Goal: Transaction & Acquisition: Book appointment/travel/reservation

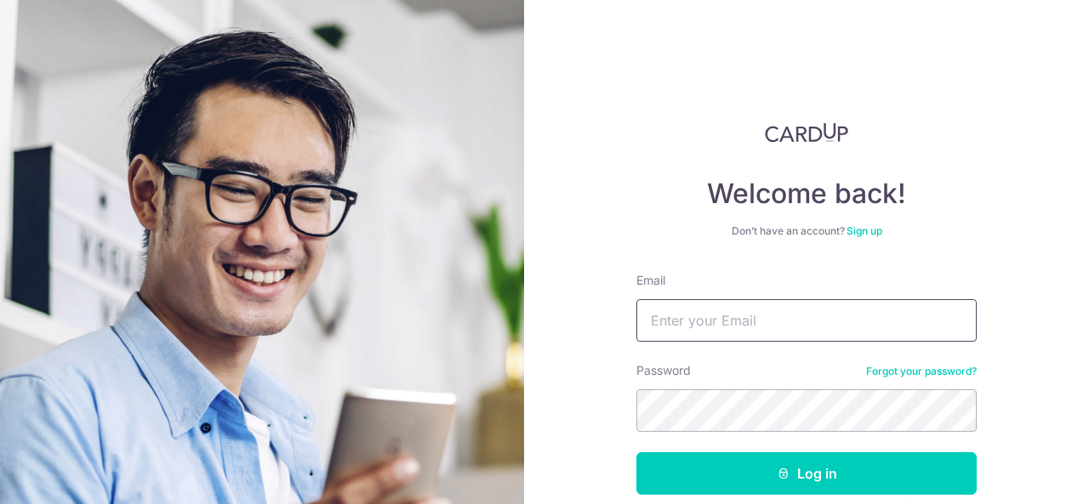
click at [710, 319] on input "Email" at bounding box center [806, 320] width 340 height 43
type input "sont4550@yahoo.com"
click at [636, 452] on button "Log in" at bounding box center [806, 473] width 340 height 43
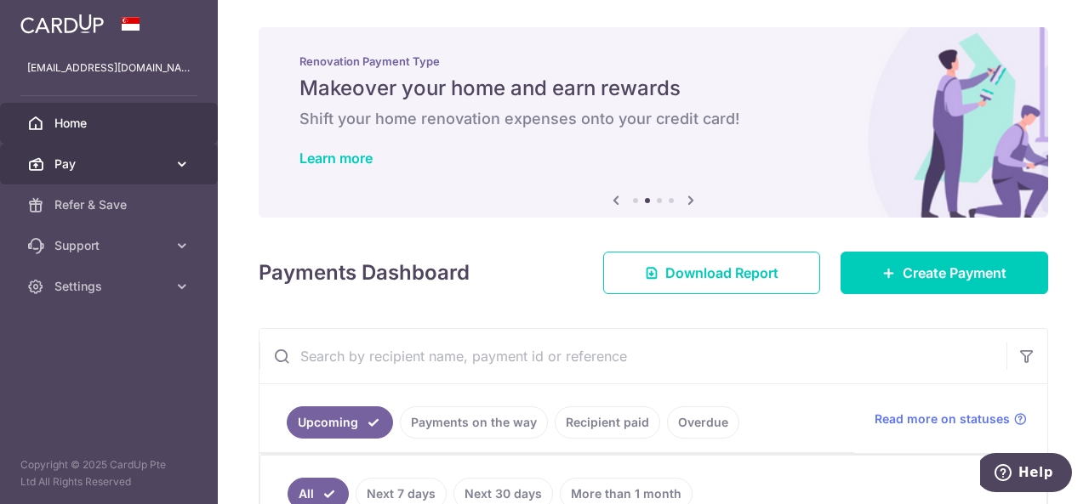
click at [177, 160] on icon at bounding box center [181, 164] width 17 height 17
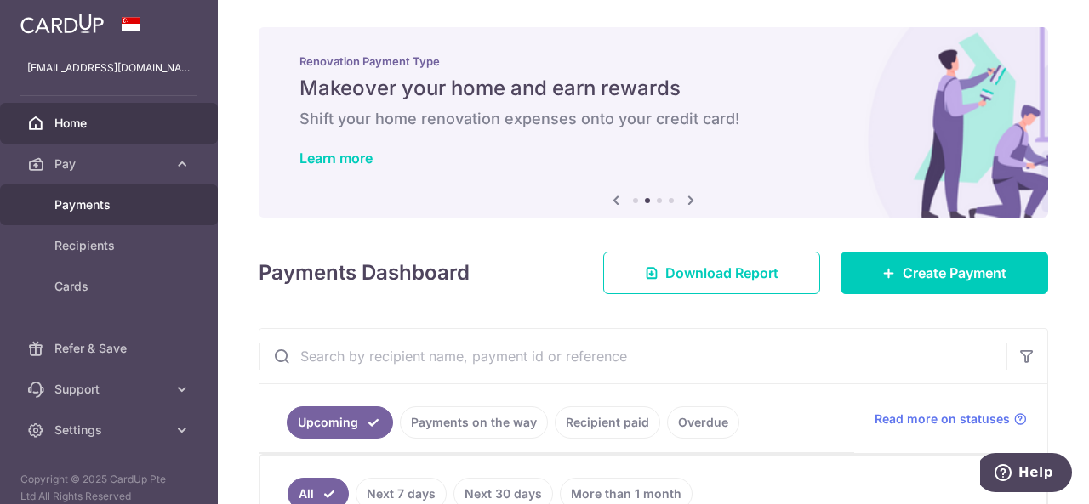
click at [123, 204] on span "Payments" at bounding box center [110, 204] width 112 height 17
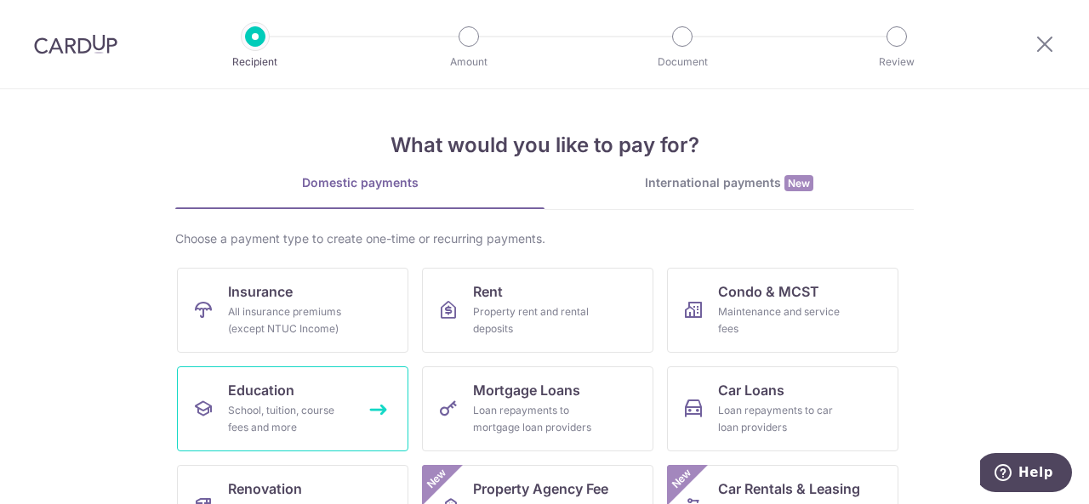
click at [243, 378] on link "Education School, tuition, course fees and more" at bounding box center [292, 409] width 231 height 85
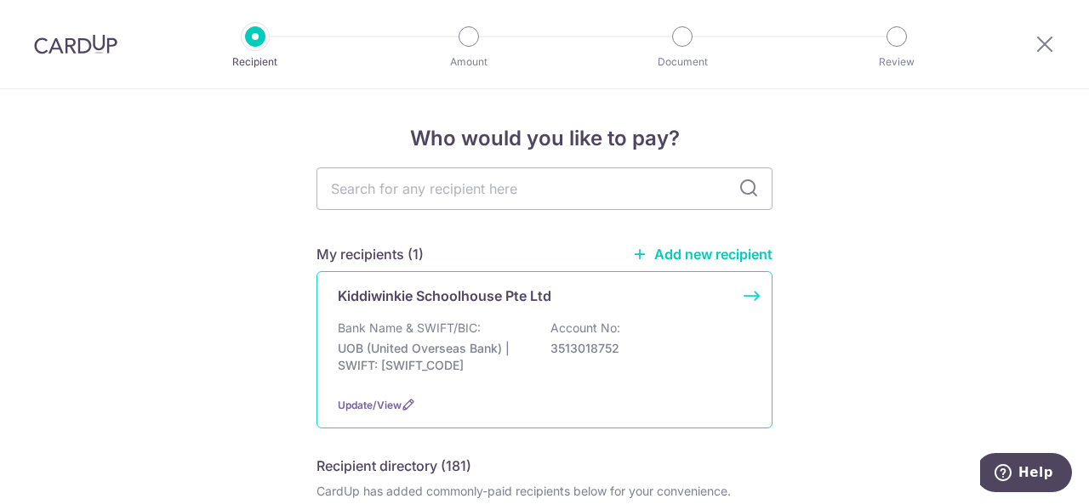
click at [463, 327] on p "Bank Name & SWIFT/BIC:" at bounding box center [409, 328] width 143 height 17
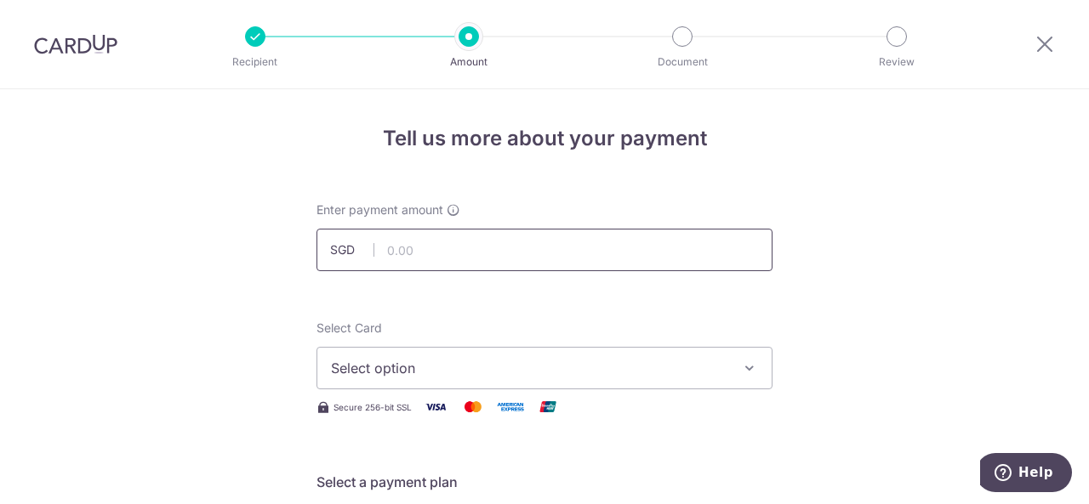
click at [417, 252] on input "text" at bounding box center [544, 250] width 456 height 43
type input "2,185.20"
click at [464, 372] on span "Select option" at bounding box center [529, 368] width 396 height 20
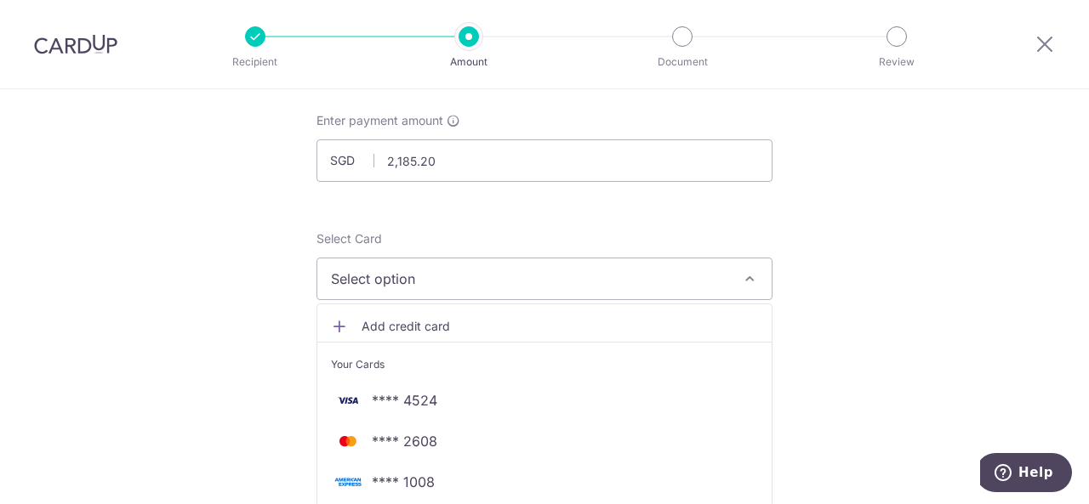
scroll to position [170, 0]
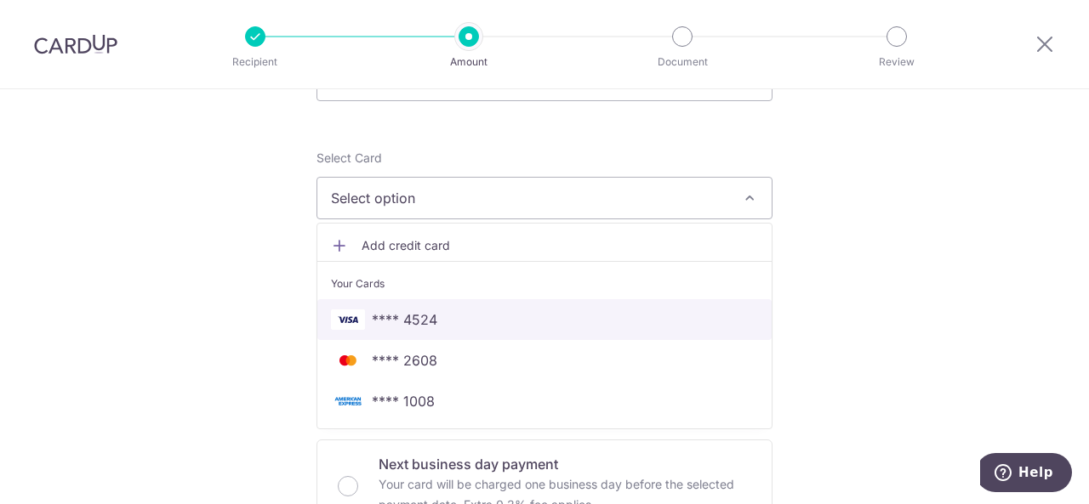
click at [395, 317] on span "**** 4524" at bounding box center [404, 320] width 65 height 20
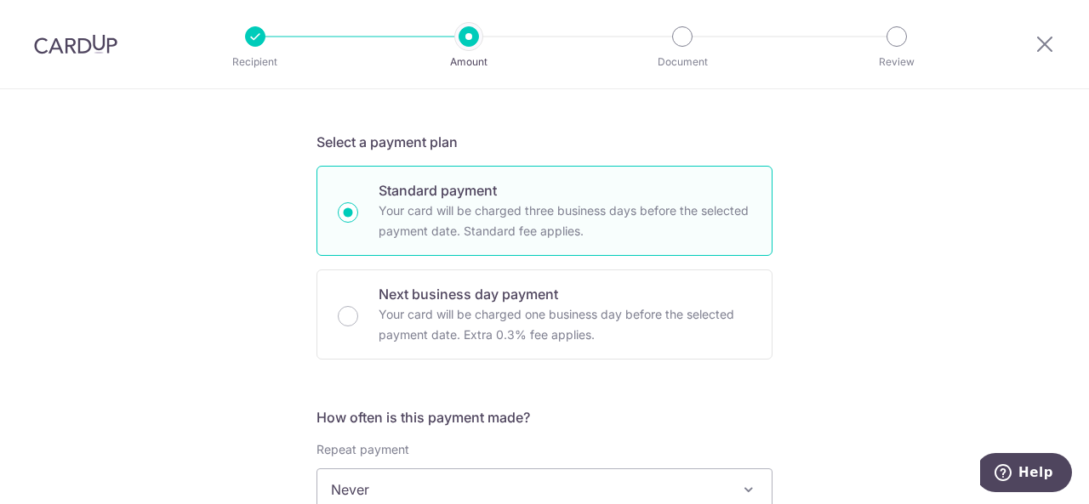
scroll to position [595, 0]
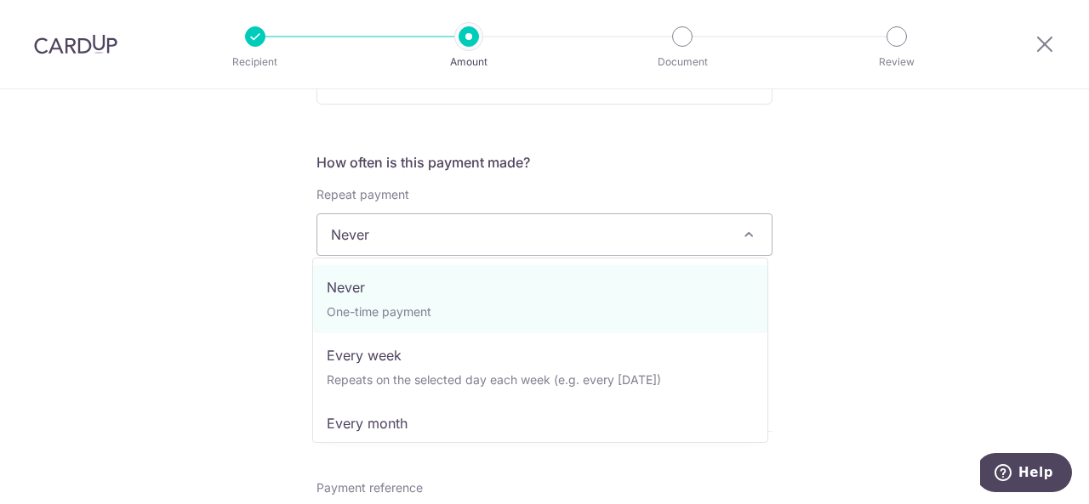
click at [378, 220] on span "Never" at bounding box center [544, 234] width 454 height 41
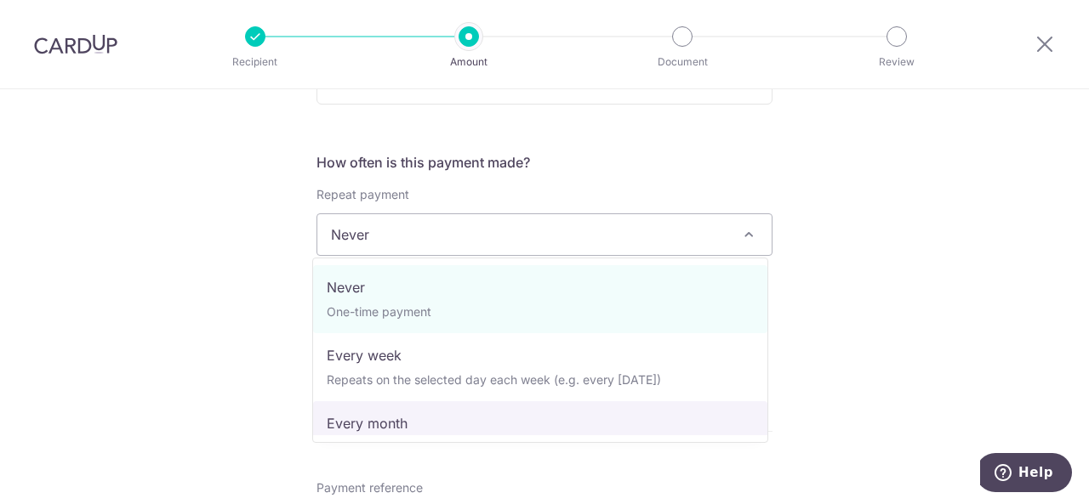
select select "3"
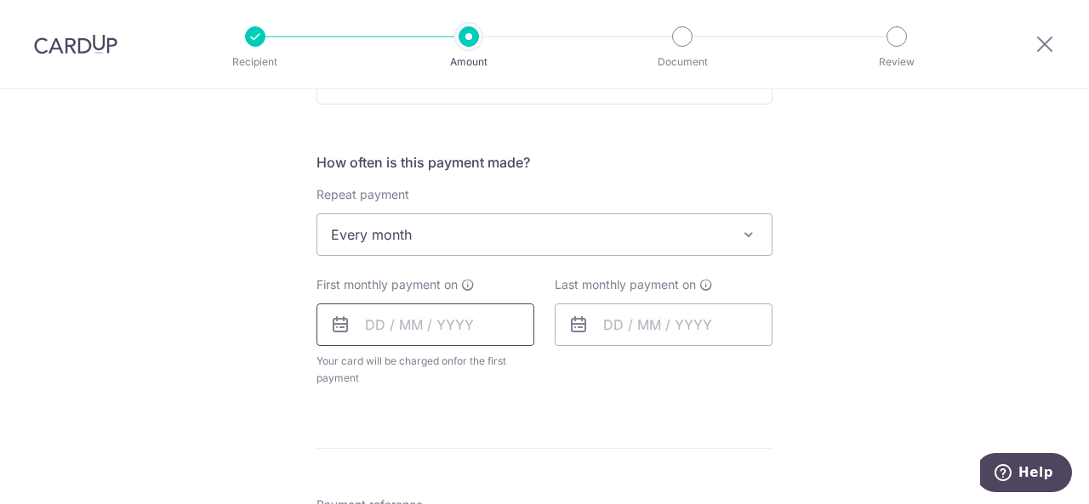
click at [398, 327] on input "text" at bounding box center [425, 325] width 218 height 43
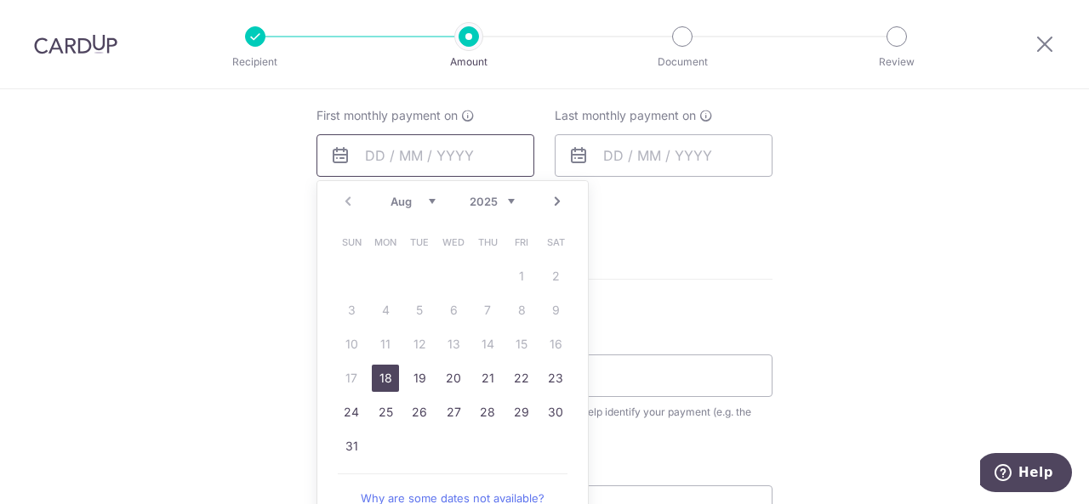
scroll to position [765, 0]
click at [379, 373] on link "18" at bounding box center [385, 377] width 27 height 27
type input "[DATE]"
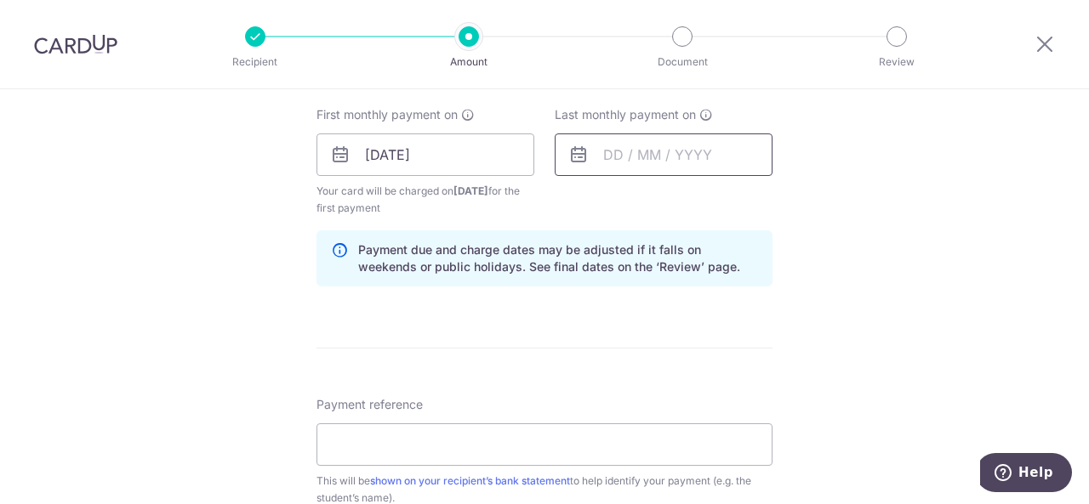
click at [599, 155] on input "text" at bounding box center [663, 155] width 218 height 43
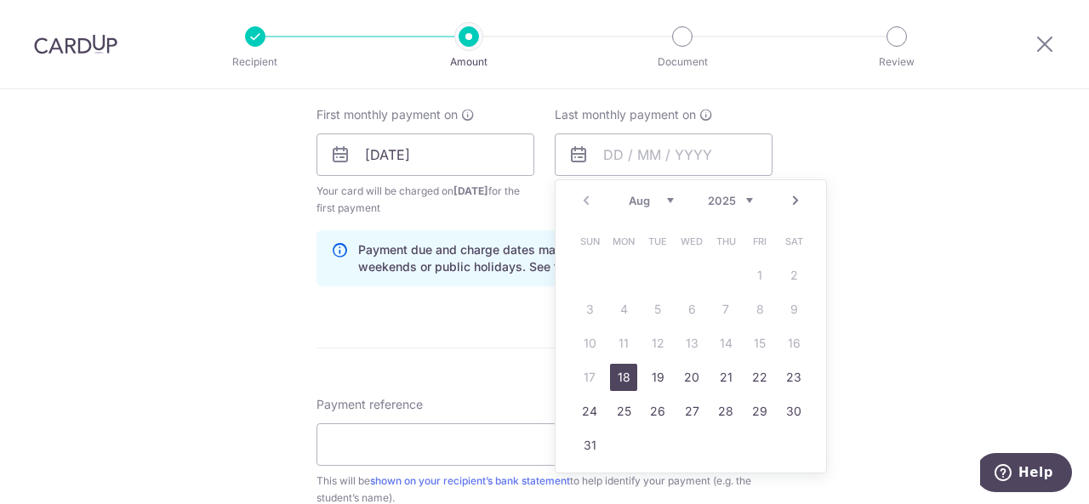
click at [660, 196] on select "Aug Sep Oct Nov Dec" at bounding box center [650, 201] width 45 height 14
click at [719, 338] on link "18" at bounding box center [725, 343] width 27 height 27
type input "[DATE]"
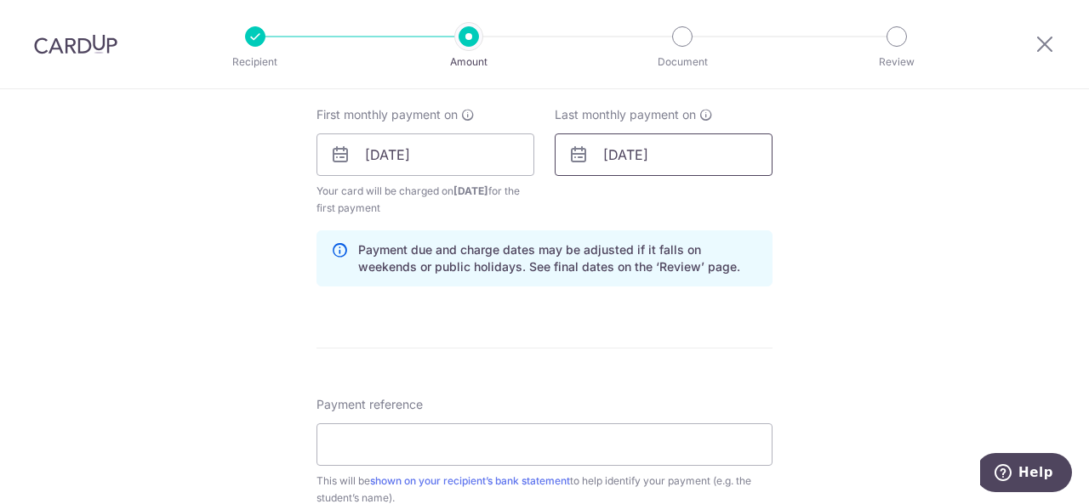
click at [640, 157] on input "[DATE]" at bounding box center [663, 155] width 218 height 43
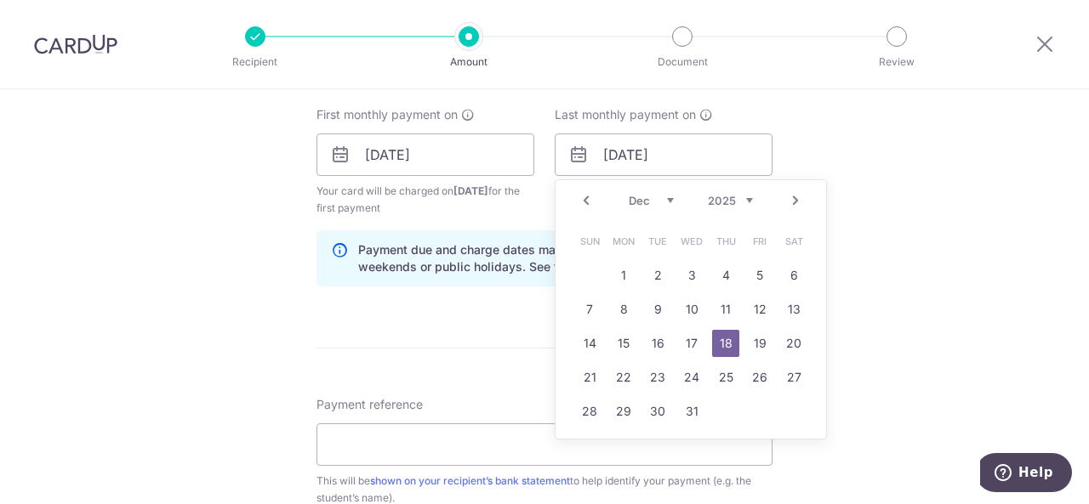
click at [160, 294] on div "Tell us more about your payment Enter payment amount SGD 2,185.20 2185.20 Selec…" at bounding box center [544, 136] width 1089 height 1625
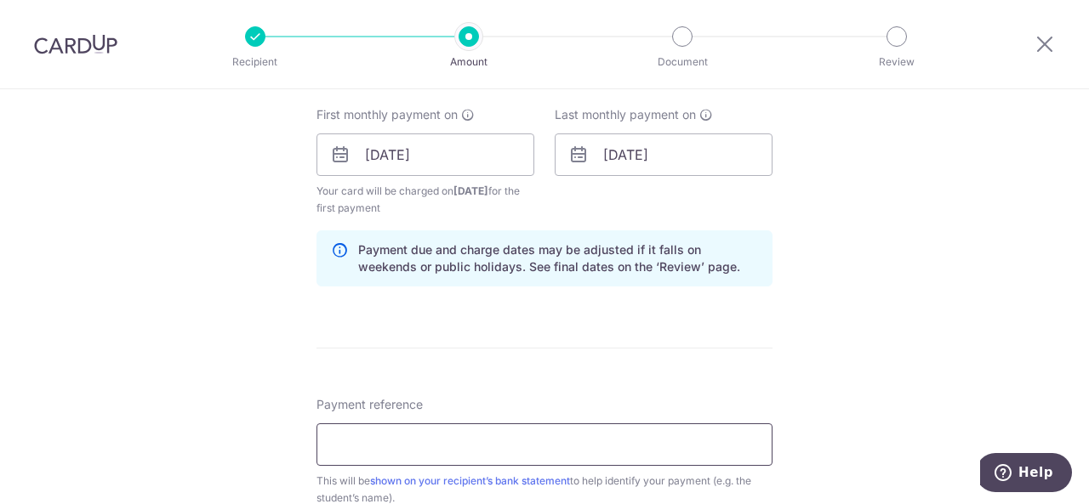
click at [394, 446] on input "Payment reference" at bounding box center [544, 445] width 456 height 43
type input "[PERSON_NAME] [PERSON_NAME]"
click at [196, 368] on div "Tell us more about your payment Enter payment amount SGD 2,185.20 2185.20 Selec…" at bounding box center [544, 136] width 1089 height 1625
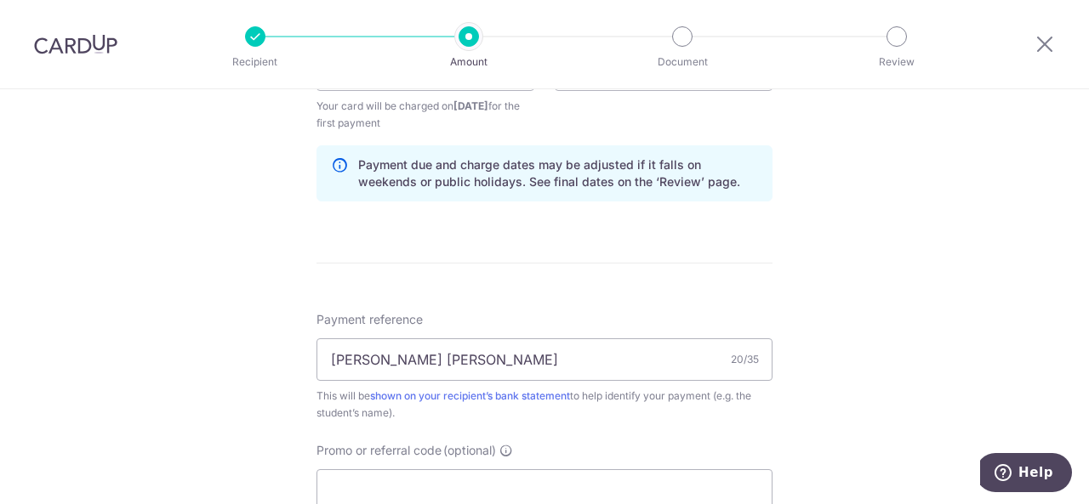
scroll to position [936, 0]
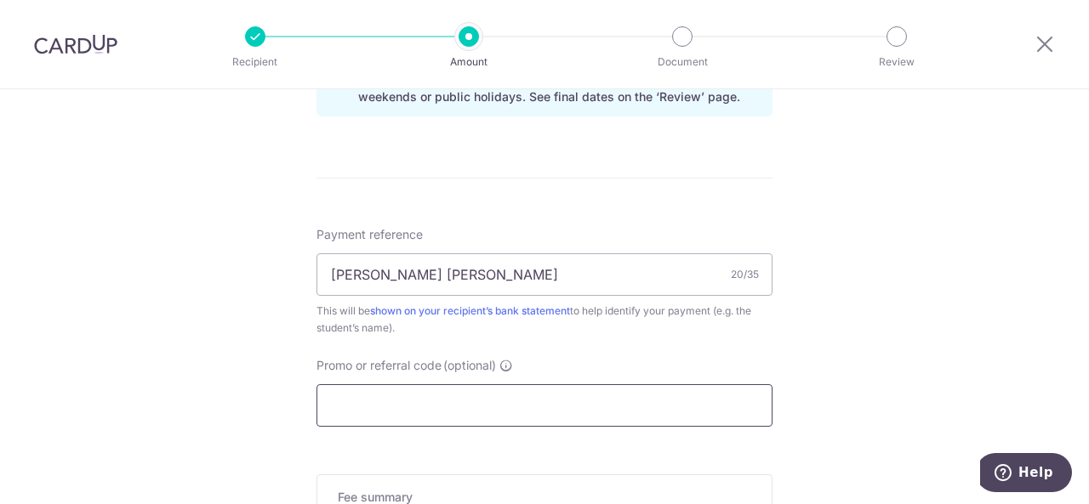
click at [442, 394] on input "Promo or referral code (optional)" at bounding box center [544, 405] width 456 height 43
paste input "REC185"
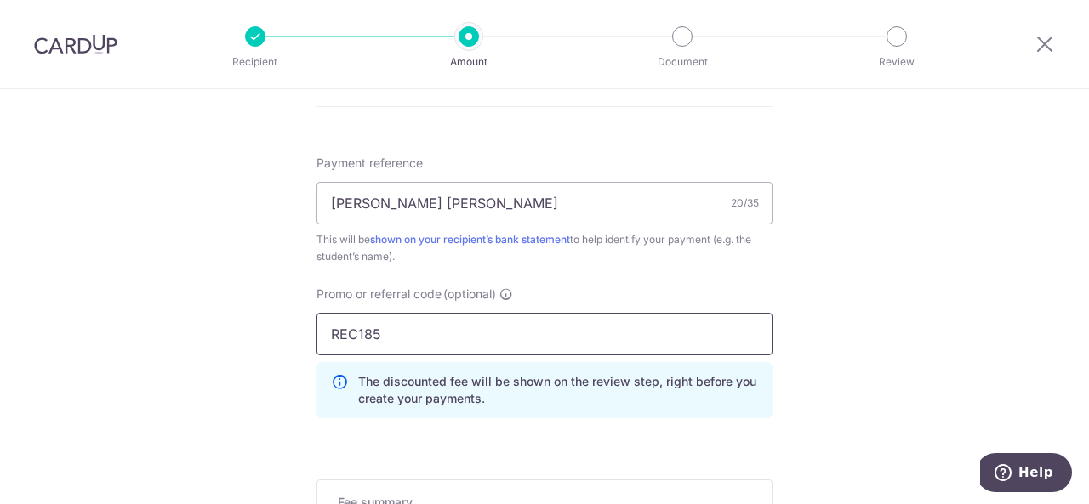
scroll to position [1276, 0]
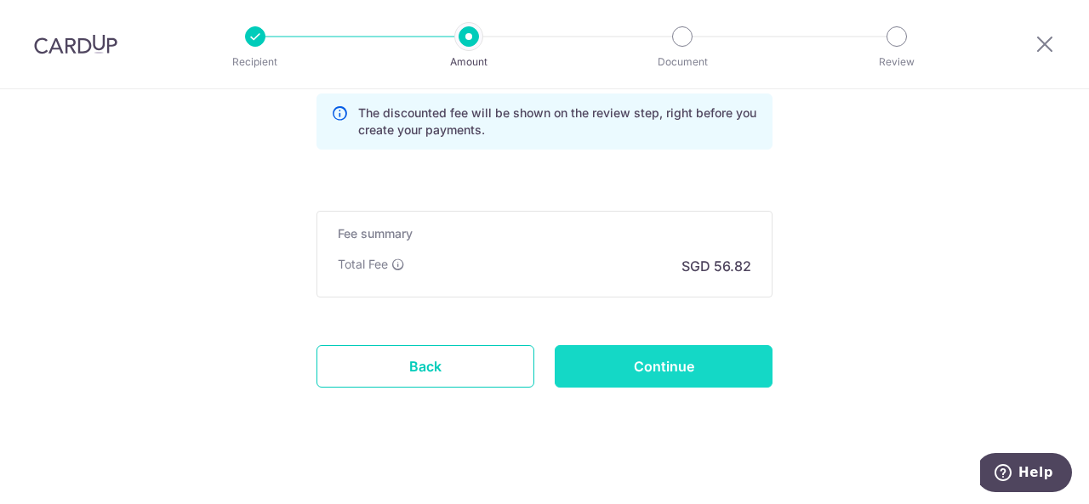
type input "REC185"
click at [640, 372] on input "Continue" at bounding box center [663, 366] width 218 height 43
type input "Create Schedule"
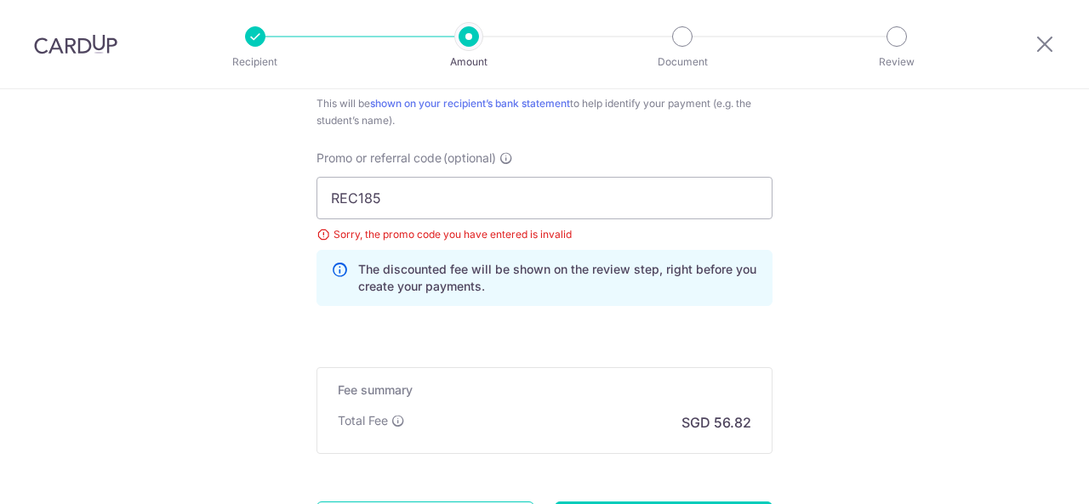
scroll to position [1021, 0]
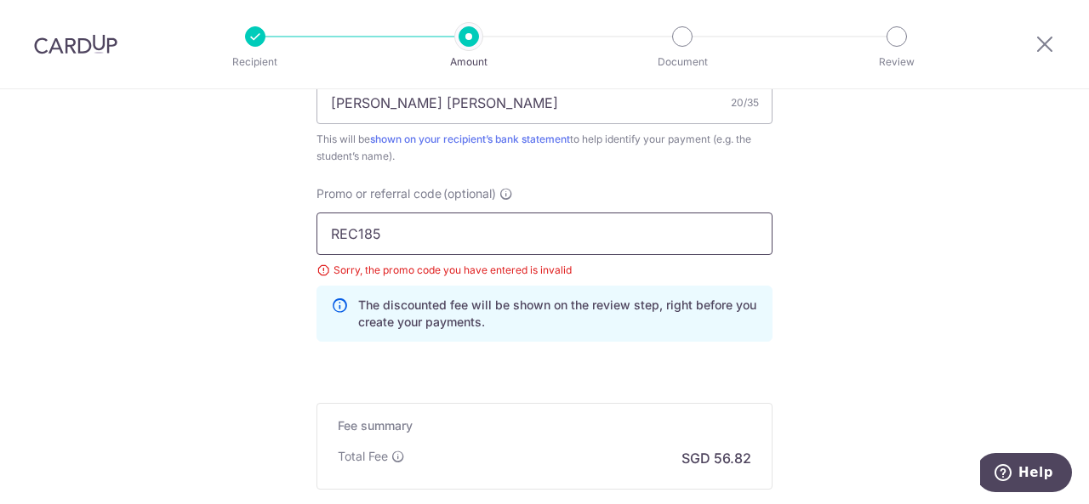
click at [410, 240] on input "REC185" at bounding box center [544, 234] width 456 height 43
type input "REC185"
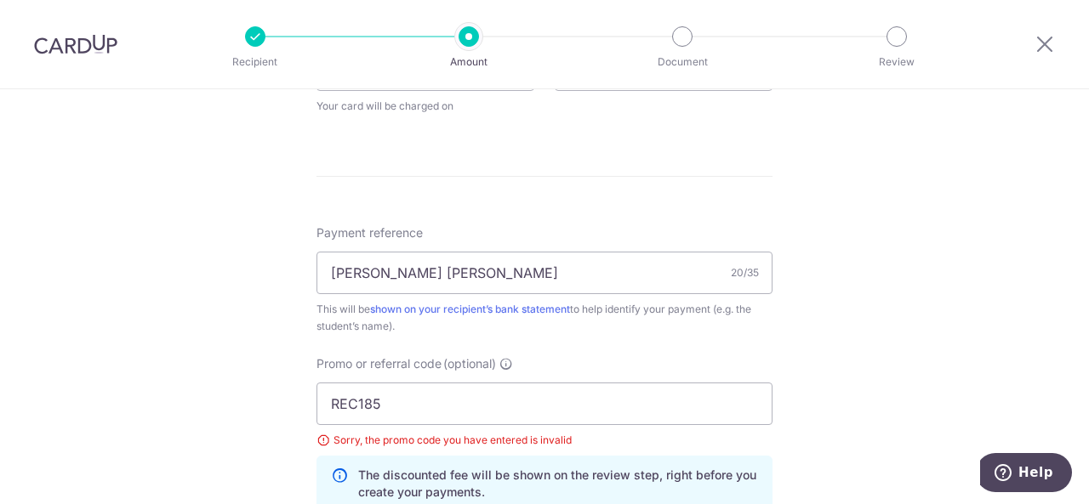
scroll to position [1106, 0]
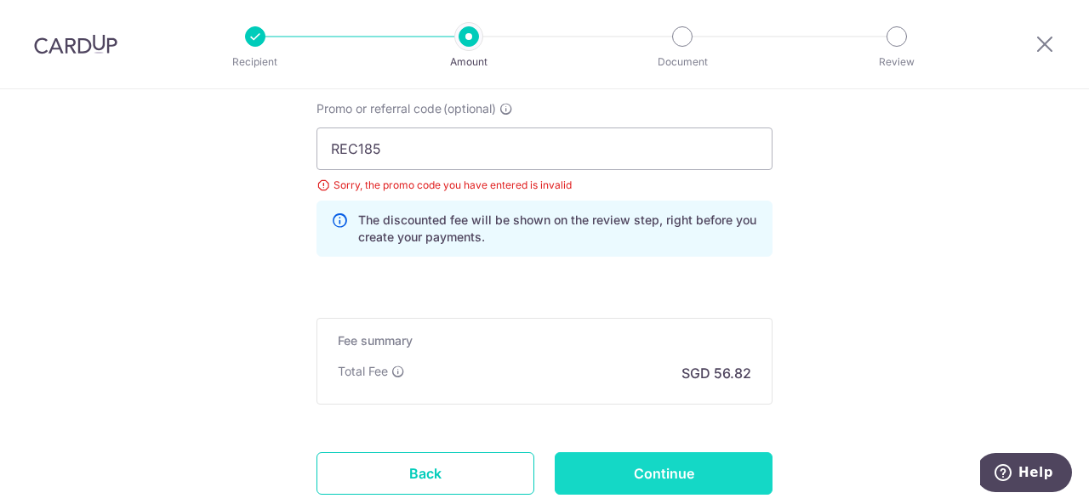
click at [685, 472] on input "Continue" at bounding box center [663, 473] width 218 height 43
type input "Update Schedule"
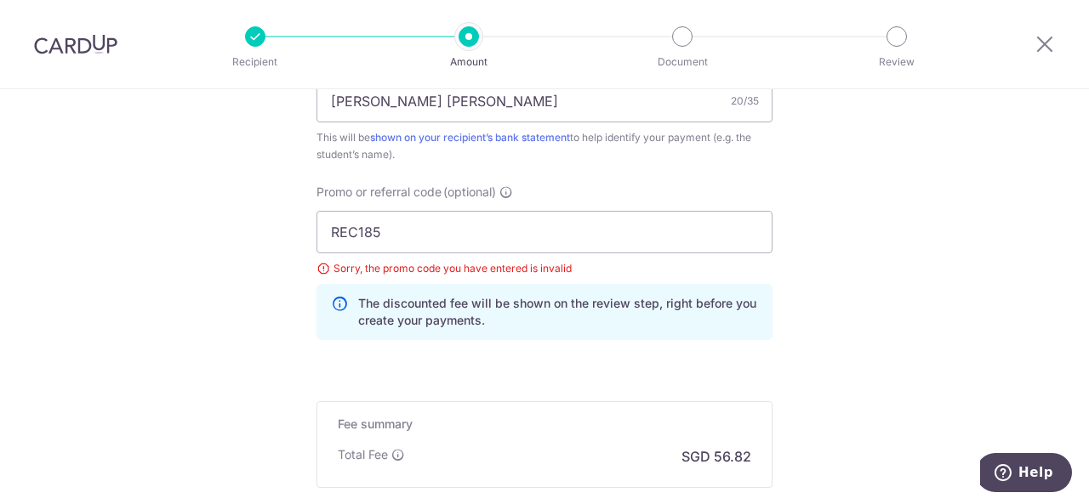
scroll to position [1021, 0]
drag, startPoint x: 424, startPoint y: 233, endPoint x: 191, endPoint y: 232, distance: 233.0
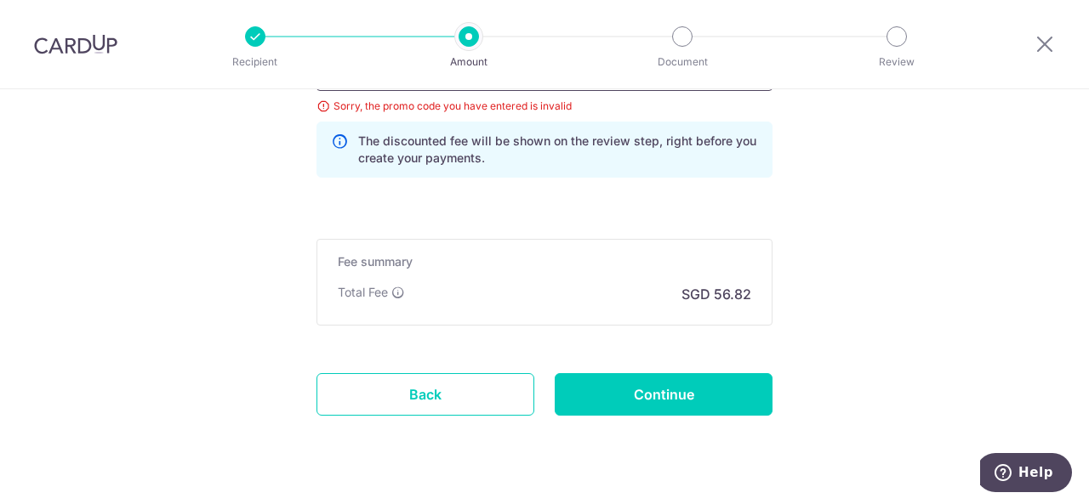
scroll to position [1220, 0]
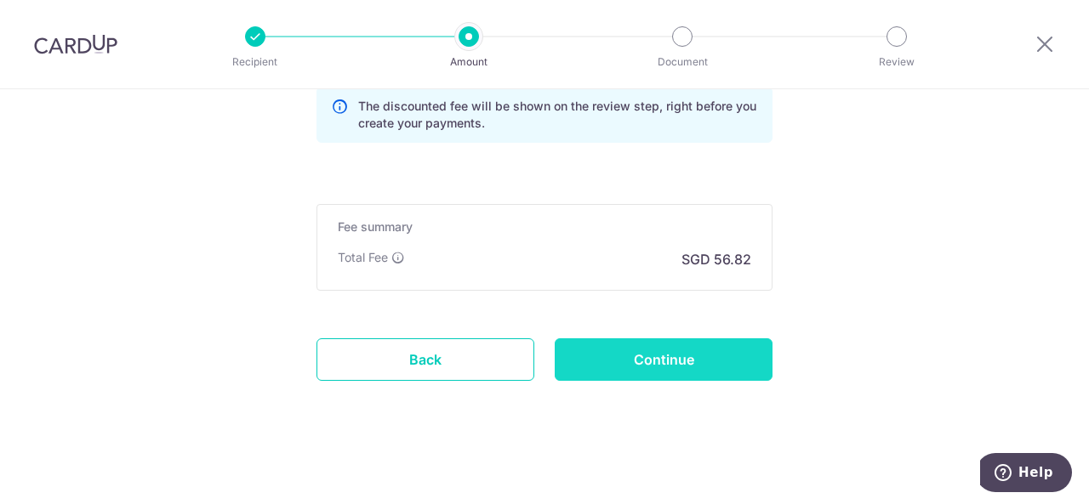
type input "REC185"
click at [681, 347] on input "Continue" at bounding box center [663, 359] width 218 height 43
type input "Update Schedule"
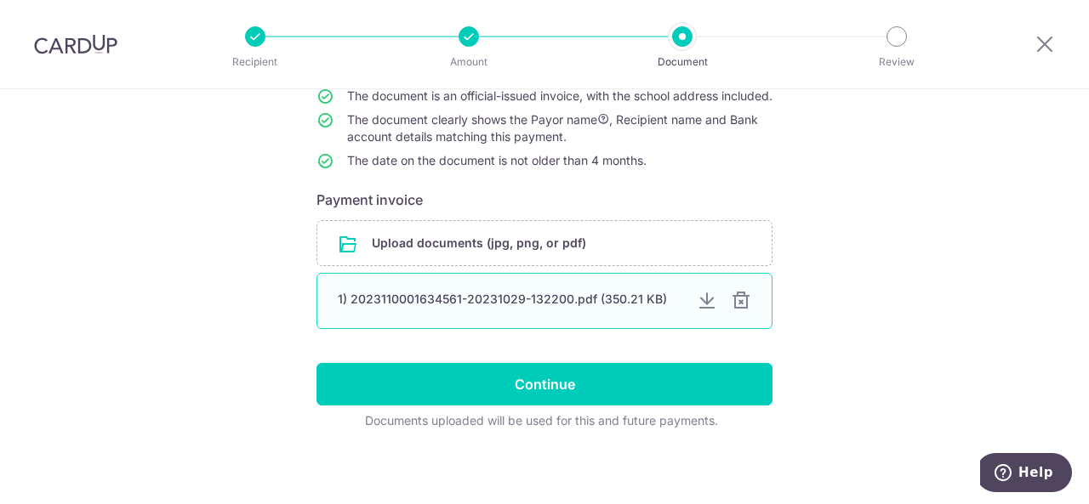
click at [568, 308] on div "1) 2023110001634561-20231029-132200.pdf (350.21 KB)" at bounding box center [510, 299] width 345 height 17
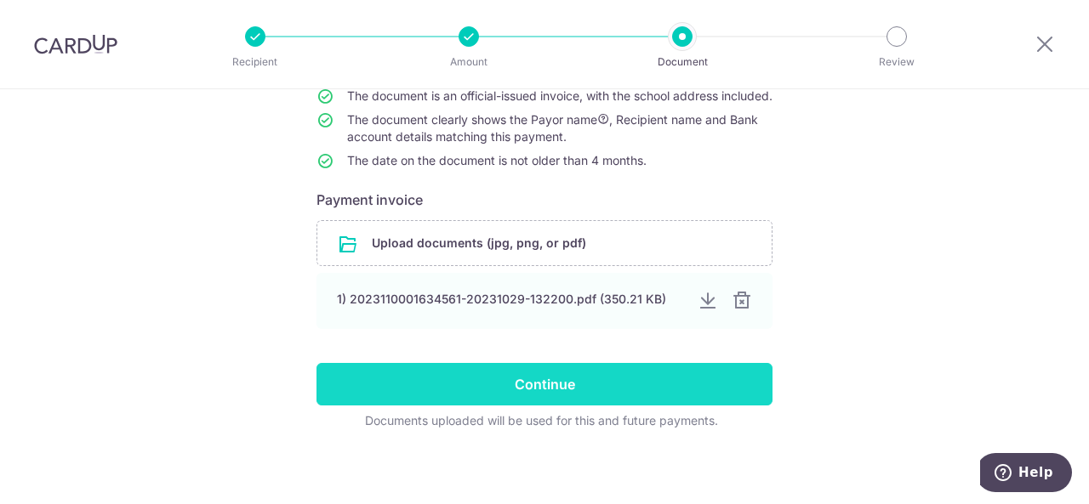
click at [552, 406] on input "Continue" at bounding box center [544, 384] width 456 height 43
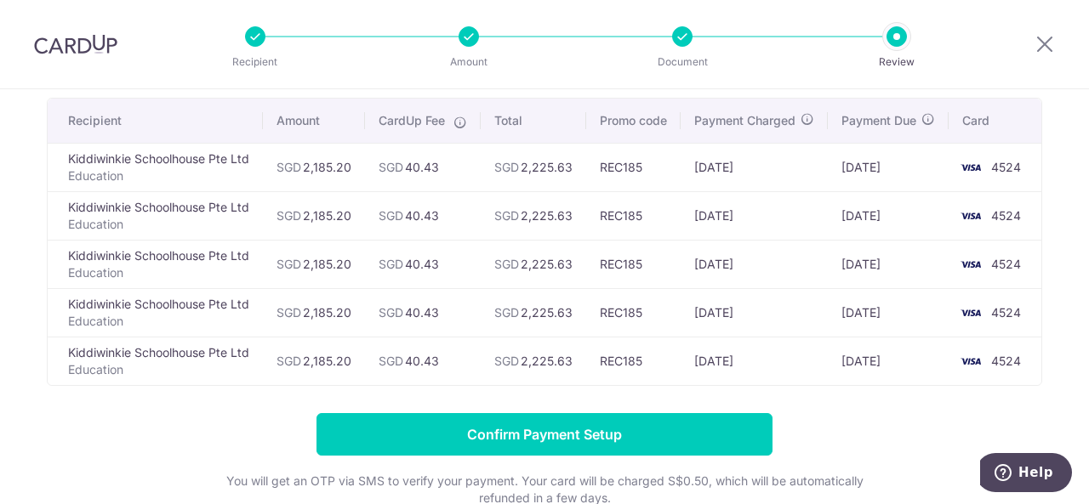
scroll to position [85, 0]
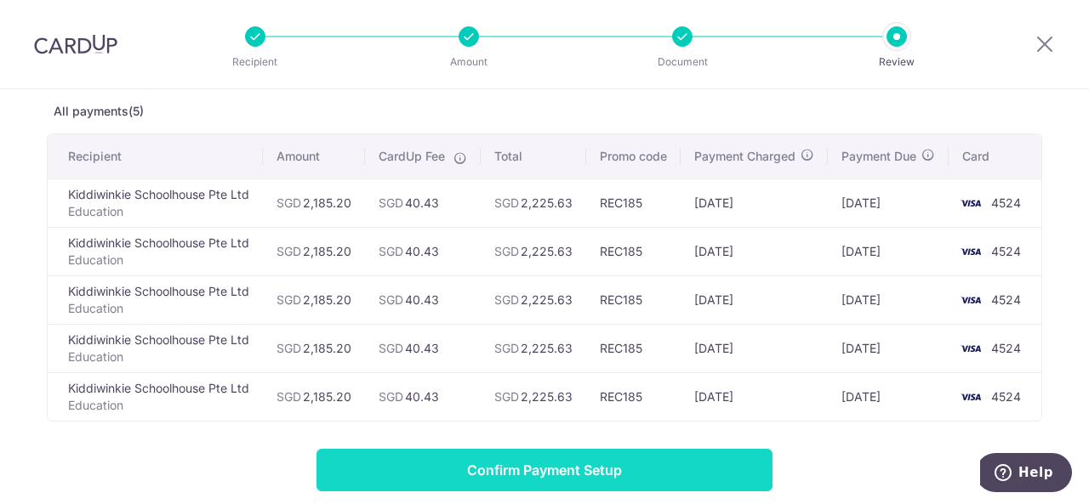
click at [626, 476] on input "Confirm Payment Setup" at bounding box center [544, 470] width 456 height 43
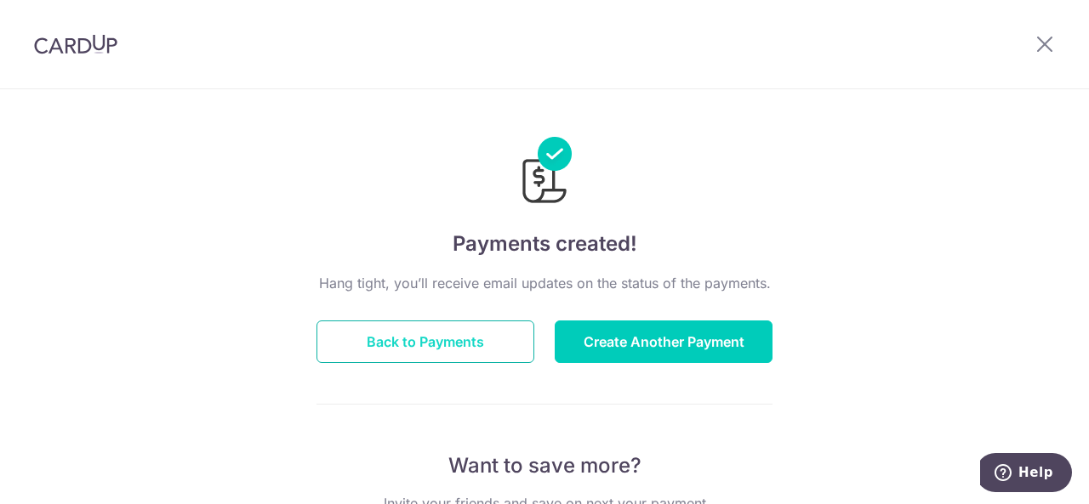
click at [378, 352] on button "Back to Payments" at bounding box center [425, 342] width 218 height 43
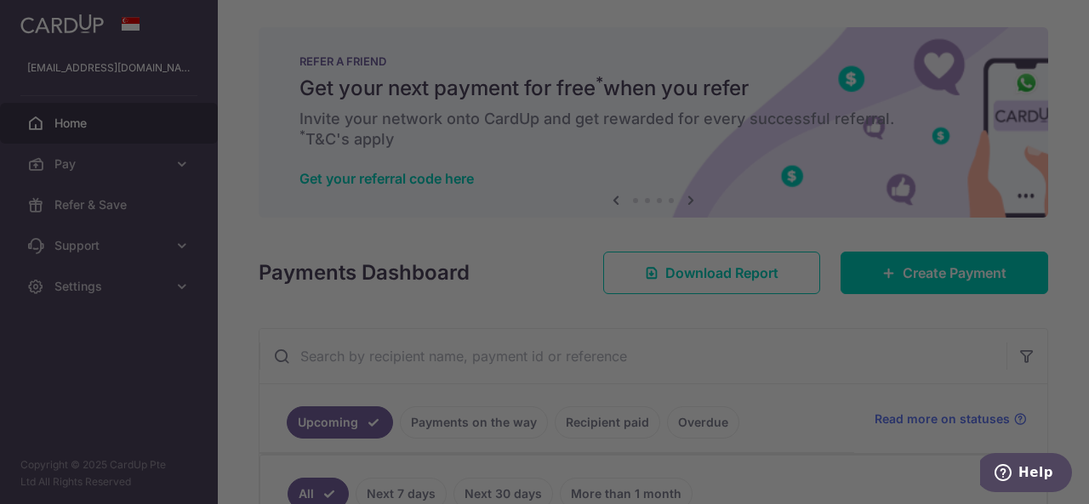
click at [806, 373] on div at bounding box center [550, 254] width 1100 height 509
click at [884, 28] on div at bounding box center [550, 254] width 1100 height 509
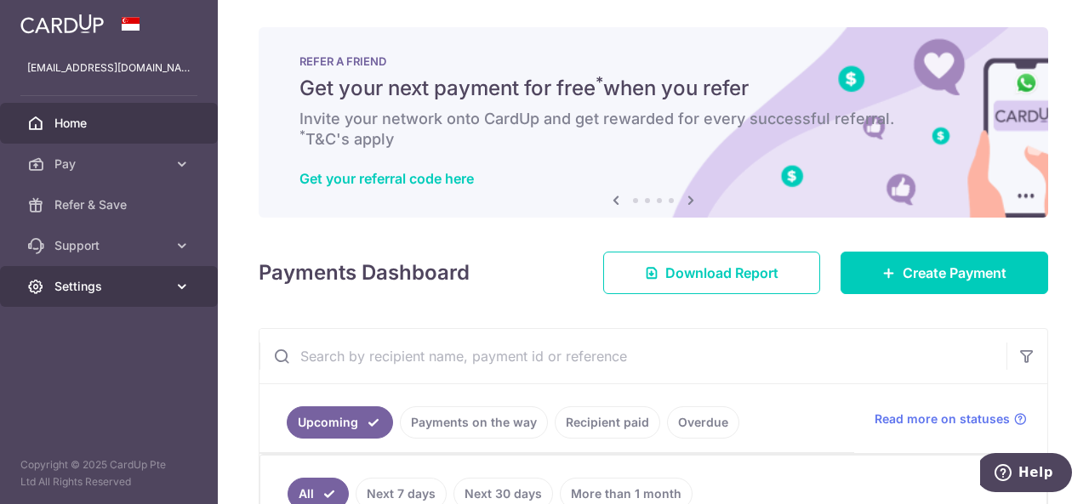
click at [87, 282] on span "Settings" at bounding box center [110, 286] width 112 height 17
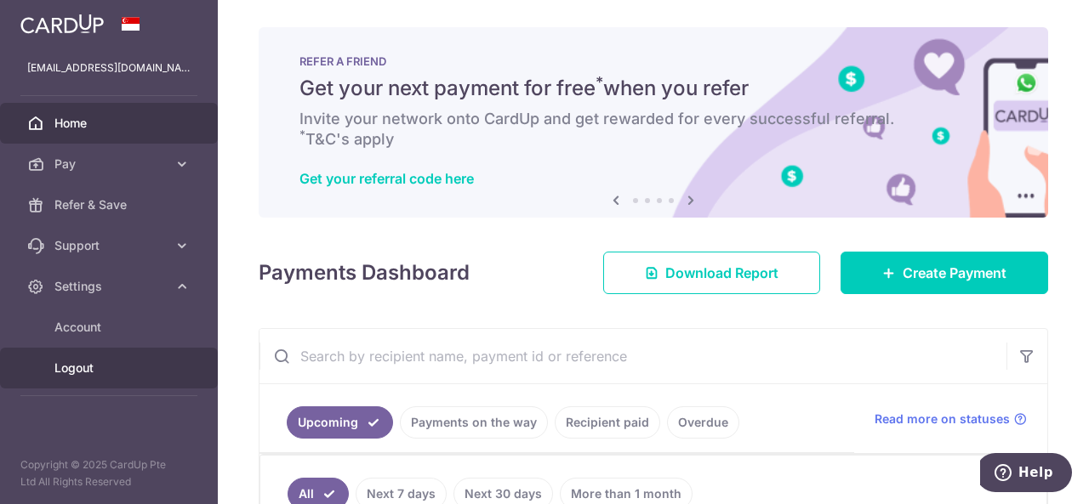
click at [82, 363] on span "Logout" at bounding box center [110, 368] width 112 height 17
